Goal: Browse casually: Explore the website without a specific task or goal

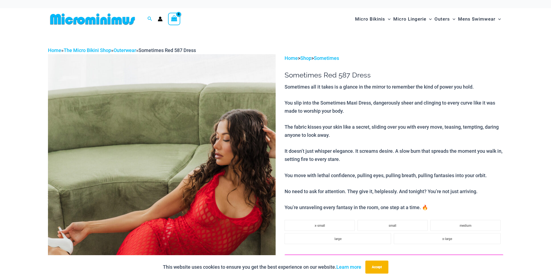
click at [85, 22] on img at bounding box center [92, 19] width 89 height 12
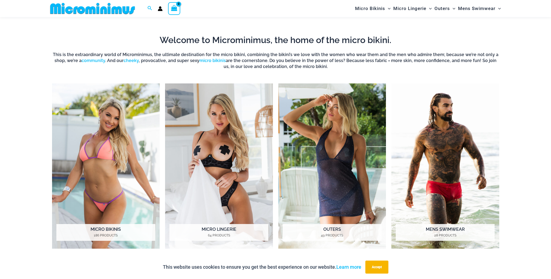
scroll to position [515, 0]
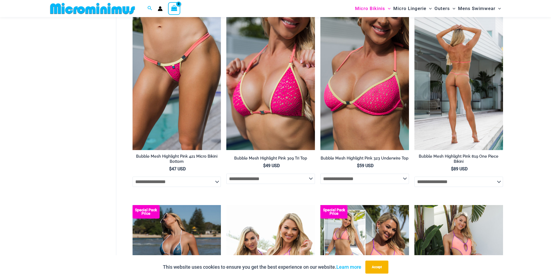
scroll to position [861, 0]
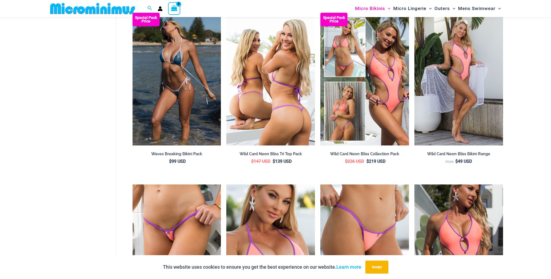
scroll to position [887, 0]
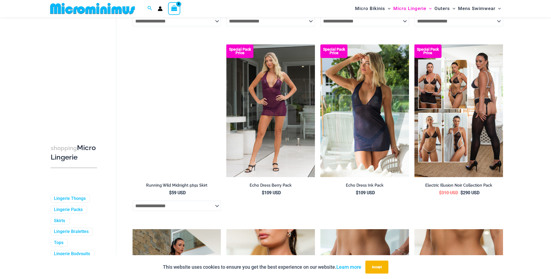
scroll to position [809, 0]
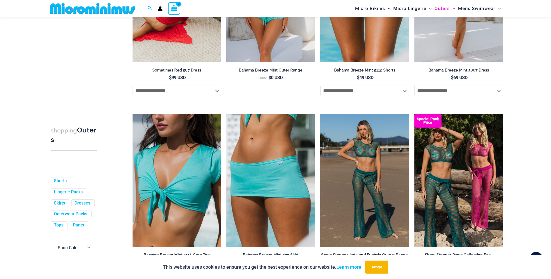
scroll to position [372, 0]
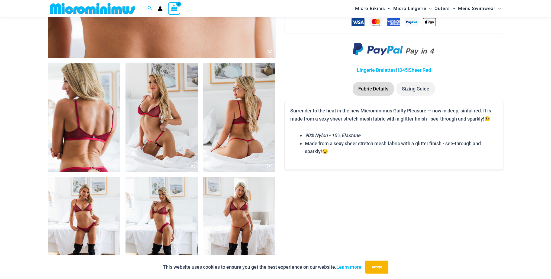
scroll to position [392, 0]
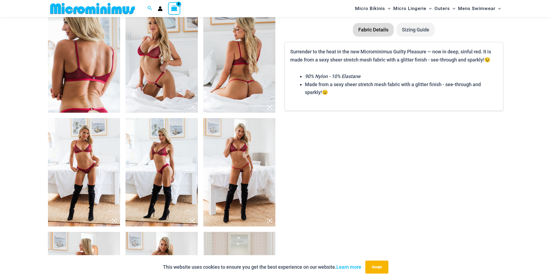
click at [153, 142] on img at bounding box center [162, 172] width 72 height 108
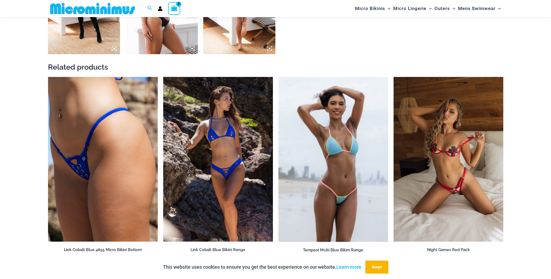
scroll to position [763, 0]
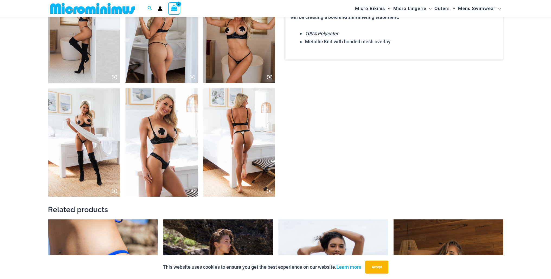
click at [142, 114] on img at bounding box center [162, 142] width 72 height 108
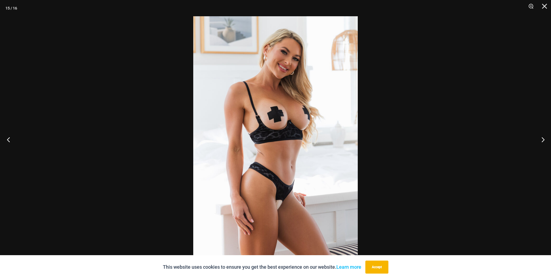
click at [8, 142] on button "Previous" at bounding box center [10, 139] width 20 height 27
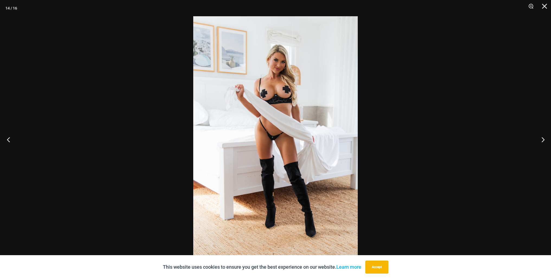
click at [9, 142] on button "Previous" at bounding box center [10, 139] width 20 height 27
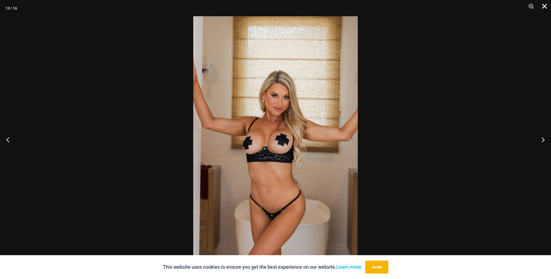
click at [547, 6] on button "Close" at bounding box center [543, 8] width 14 height 16
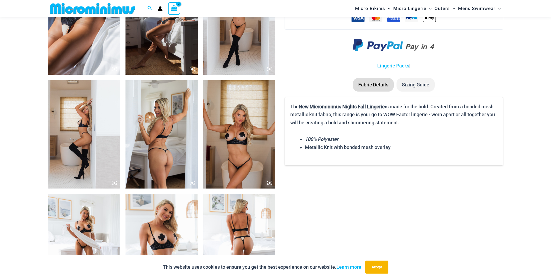
scroll to position [543, 0]
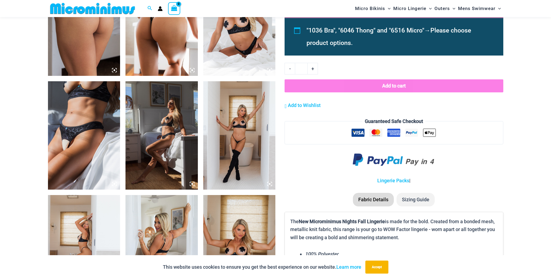
click at [224, 123] on img at bounding box center [239, 135] width 72 height 108
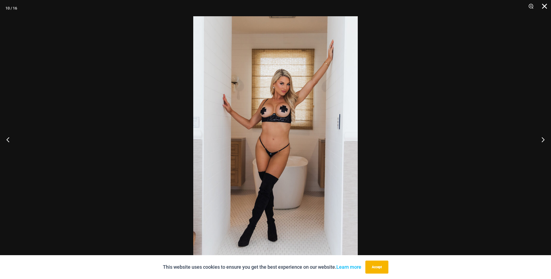
click at [545, 5] on button "Close" at bounding box center [543, 8] width 14 height 16
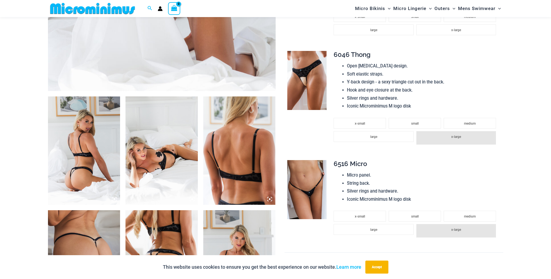
scroll to position [362, 0]
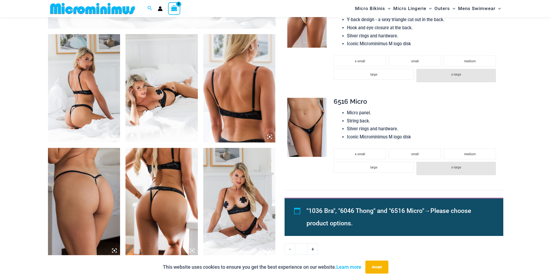
click at [211, 188] on img at bounding box center [239, 202] width 72 height 108
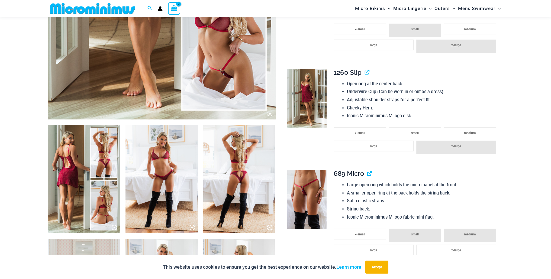
scroll to position [337, 0]
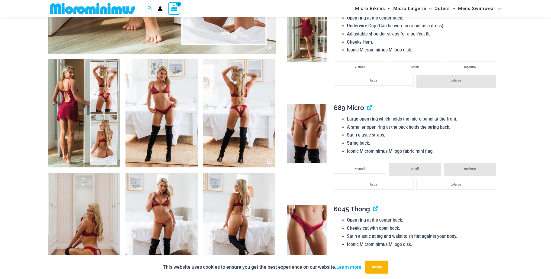
click at [156, 95] on img at bounding box center [162, 113] width 72 height 108
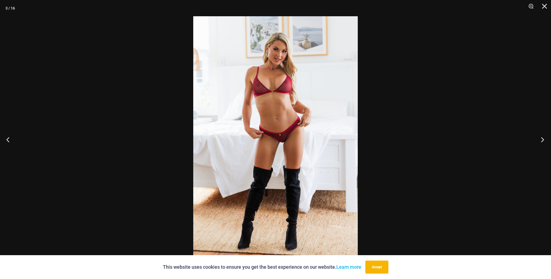
click at [542, 140] on button "Next" at bounding box center [541, 139] width 20 height 27
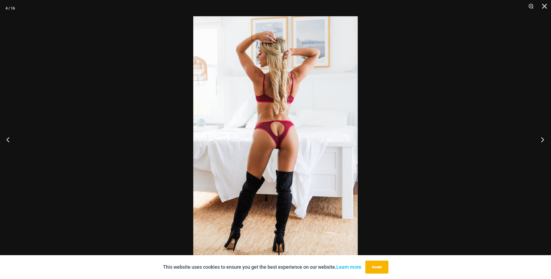
click at [542, 140] on button "Next" at bounding box center [541, 139] width 20 height 27
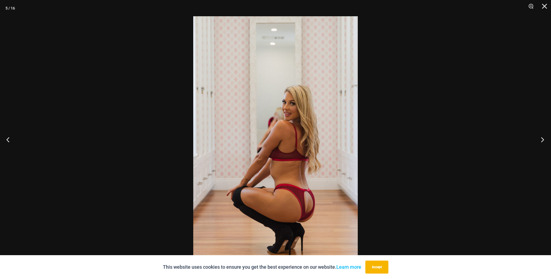
click at [542, 140] on button "Next" at bounding box center [541, 139] width 20 height 27
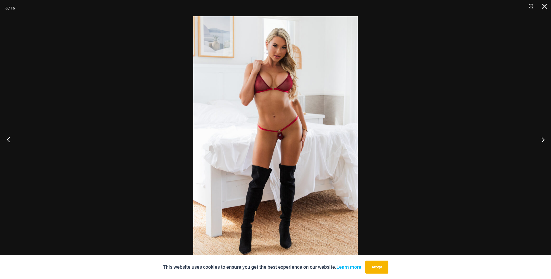
click at [10, 140] on button "Previous" at bounding box center [10, 139] width 20 height 27
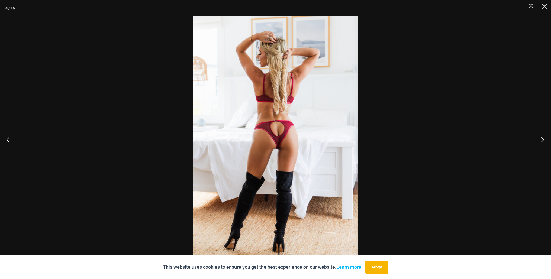
click at [541, 142] on button "Next" at bounding box center [541, 139] width 20 height 27
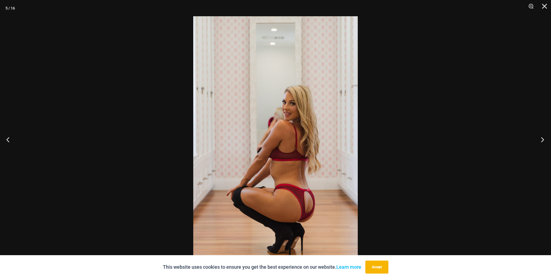
click at [545, 142] on button "Next" at bounding box center [541, 139] width 20 height 27
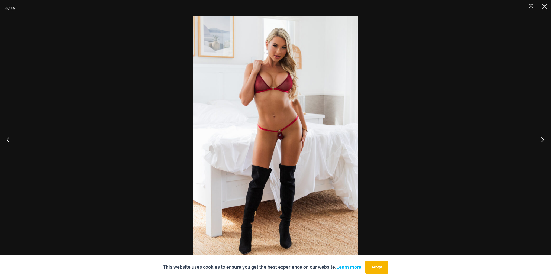
click at [544, 141] on button "Next" at bounding box center [541, 139] width 20 height 27
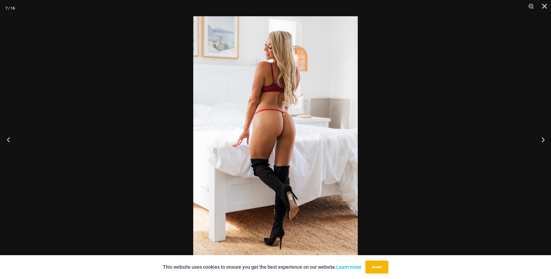
click at [8, 140] on button "Previous" at bounding box center [10, 139] width 20 height 27
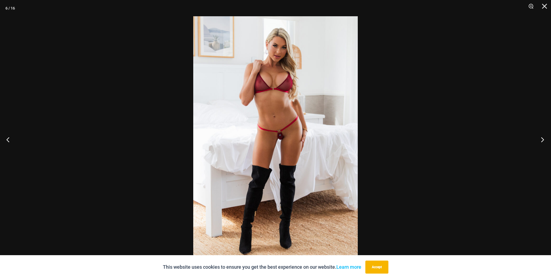
click at [544, 142] on button "Next" at bounding box center [541, 139] width 20 height 27
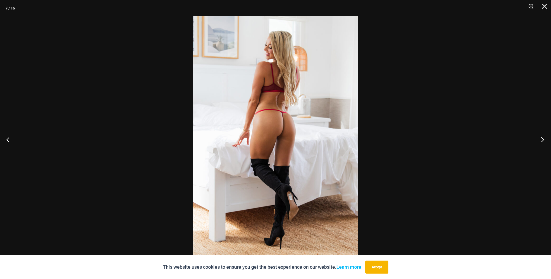
click at [544, 142] on button "Next" at bounding box center [541, 139] width 20 height 27
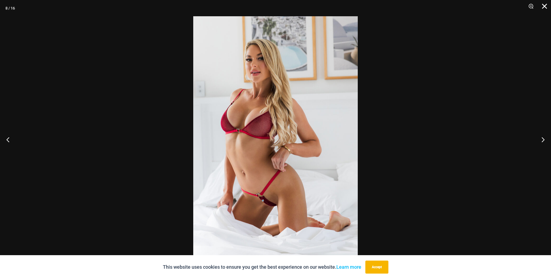
click at [548, 7] on button "Close" at bounding box center [543, 8] width 14 height 16
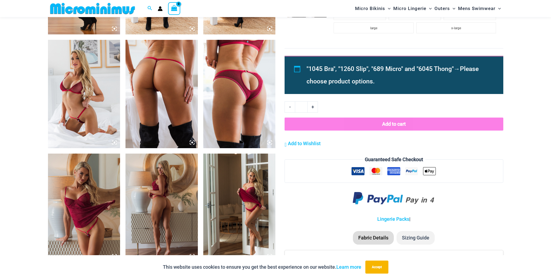
scroll to position [591, 0]
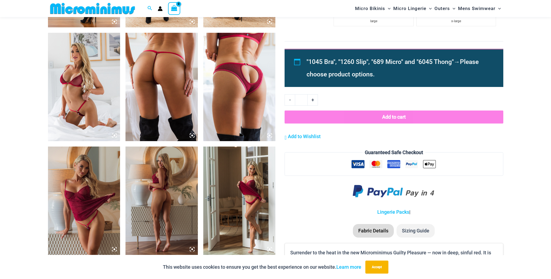
click at [75, 95] on img at bounding box center [84, 87] width 72 height 108
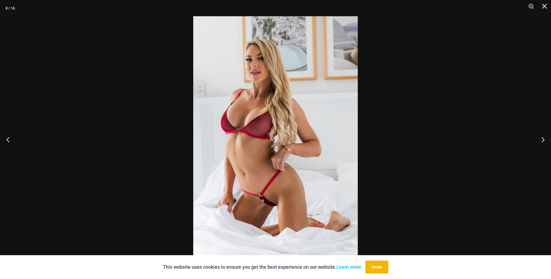
click at [79, 94] on div at bounding box center [275, 139] width 551 height 279
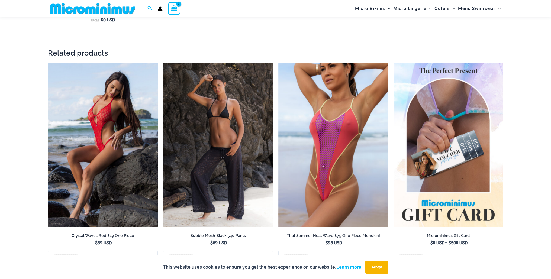
scroll to position [1172, 0]
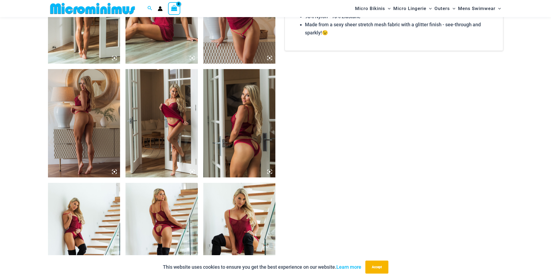
scroll to position [584, 0]
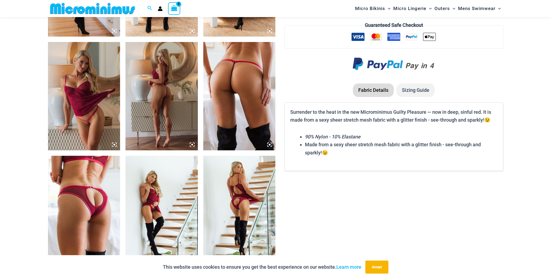
scroll to position [788, 0]
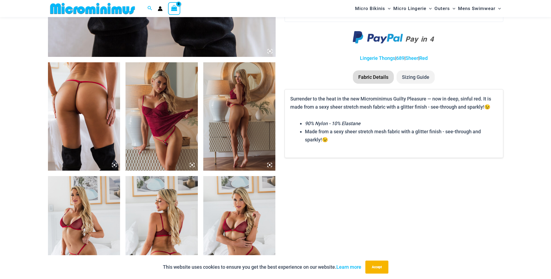
scroll to position [429, 0]
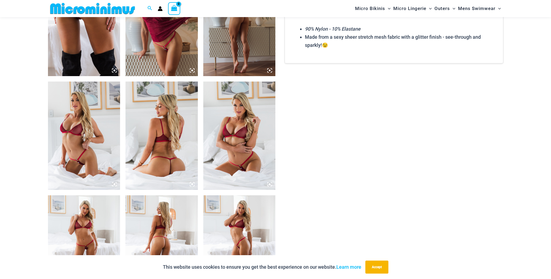
click at [227, 115] on img at bounding box center [239, 136] width 72 height 108
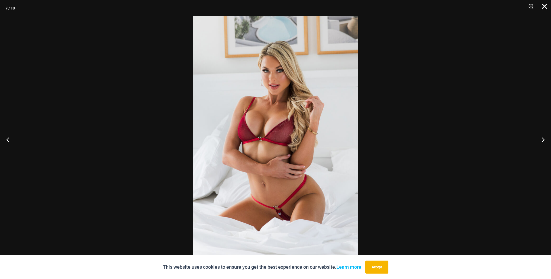
click at [545, 8] on button "Close" at bounding box center [543, 8] width 14 height 16
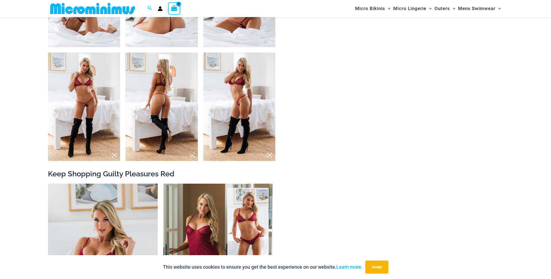
scroll to position [593, 0]
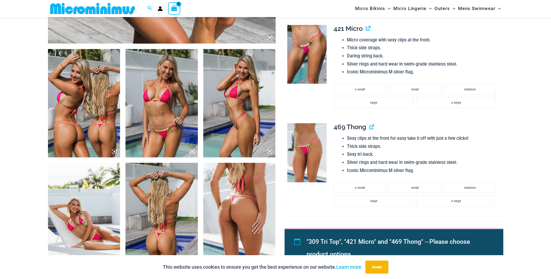
scroll to position [375, 0]
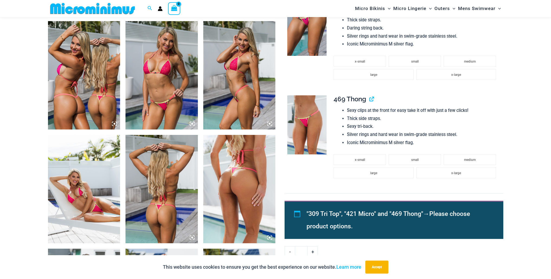
click at [155, 66] on img at bounding box center [162, 75] width 72 height 108
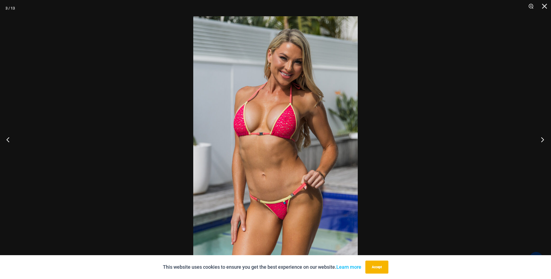
click at [545, 142] on button "Next" at bounding box center [541, 139] width 20 height 27
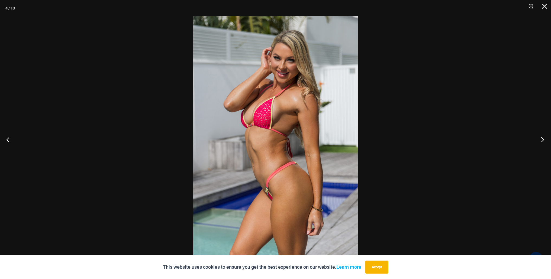
click at [545, 142] on button "Next" at bounding box center [541, 139] width 20 height 27
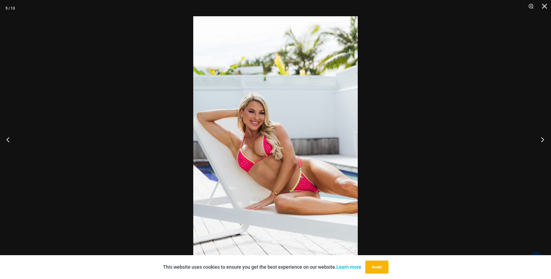
click at [545, 142] on button "Next" at bounding box center [541, 139] width 20 height 27
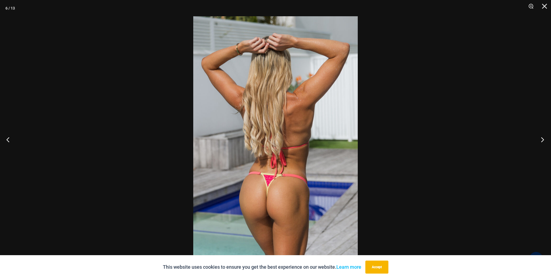
click at [545, 142] on button "Next" at bounding box center [541, 139] width 20 height 27
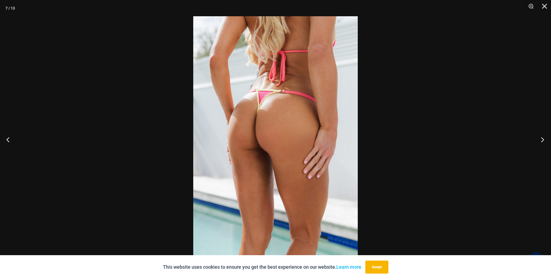
click at [545, 142] on button "Next" at bounding box center [541, 139] width 20 height 27
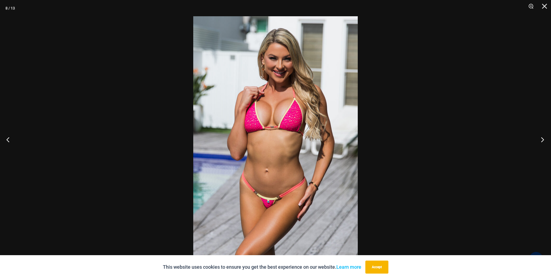
click at [545, 142] on button "Next" at bounding box center [541, 139] width 20 height 27
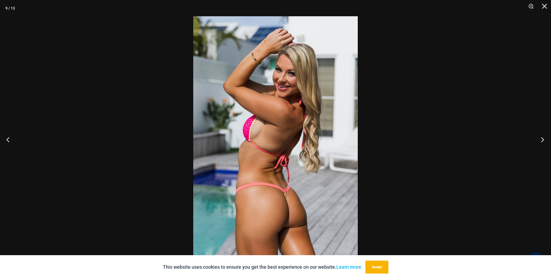
click at [545, 142] on button "Next" at bounding box center [541, 139] width 20 height 27
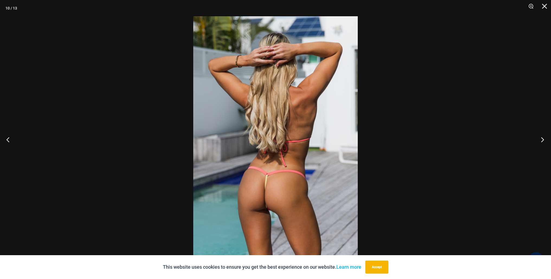
click at [545, 142] on button "Next" at bounding box center [541, 139] width 20 height 27
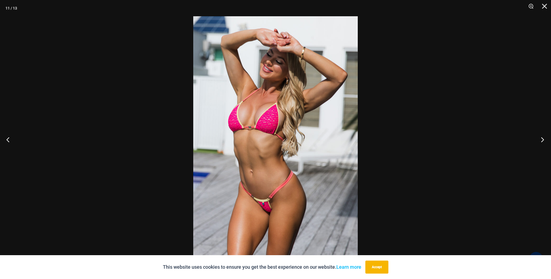
click at [545, 142] on button "Next" at bounding box center [541, 139] width 20 height 27
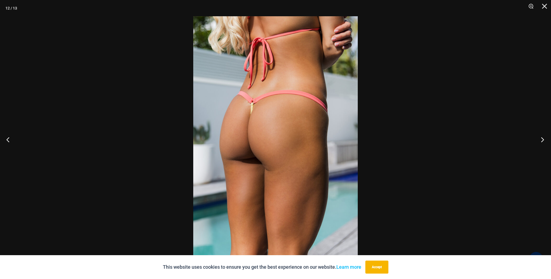
click at [545, 142] on button "Next" at bounding box center [541, 139] width 20 height 27
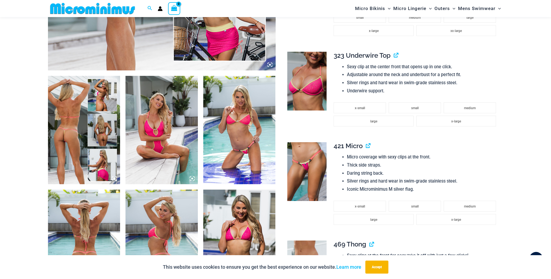
scroll to position [154, 0]
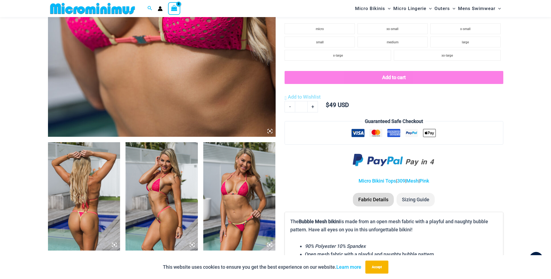
scroll to position [55, 0]
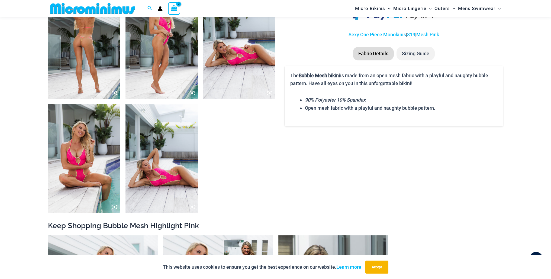
scroll to position [434, 0]
